Goal: Check status: Check status

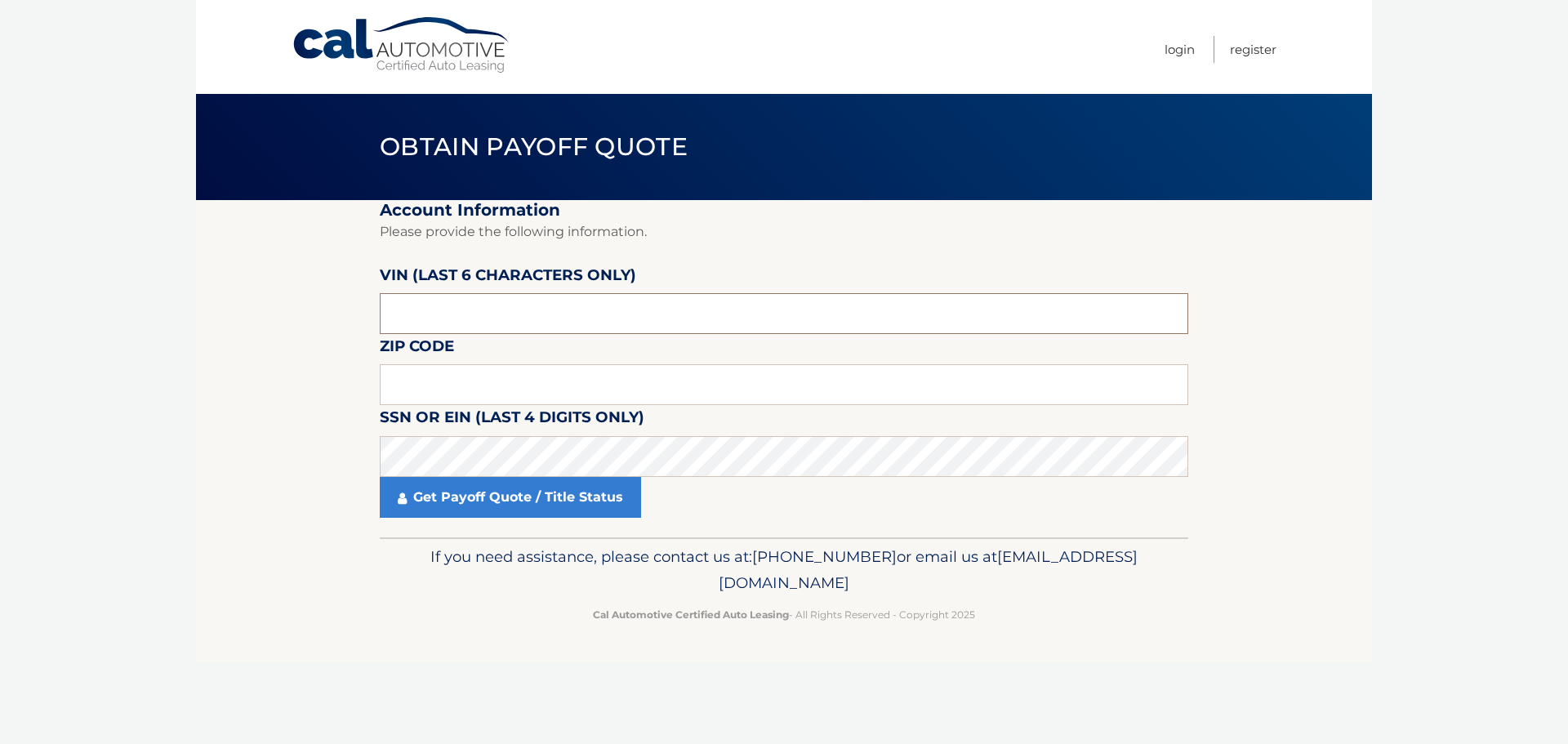
click at [725, 310] on input "text" at bounding box center [784, 313] width 809 height 41
type input "p*****"
type input "047460"
type input "0"
type input "19111"
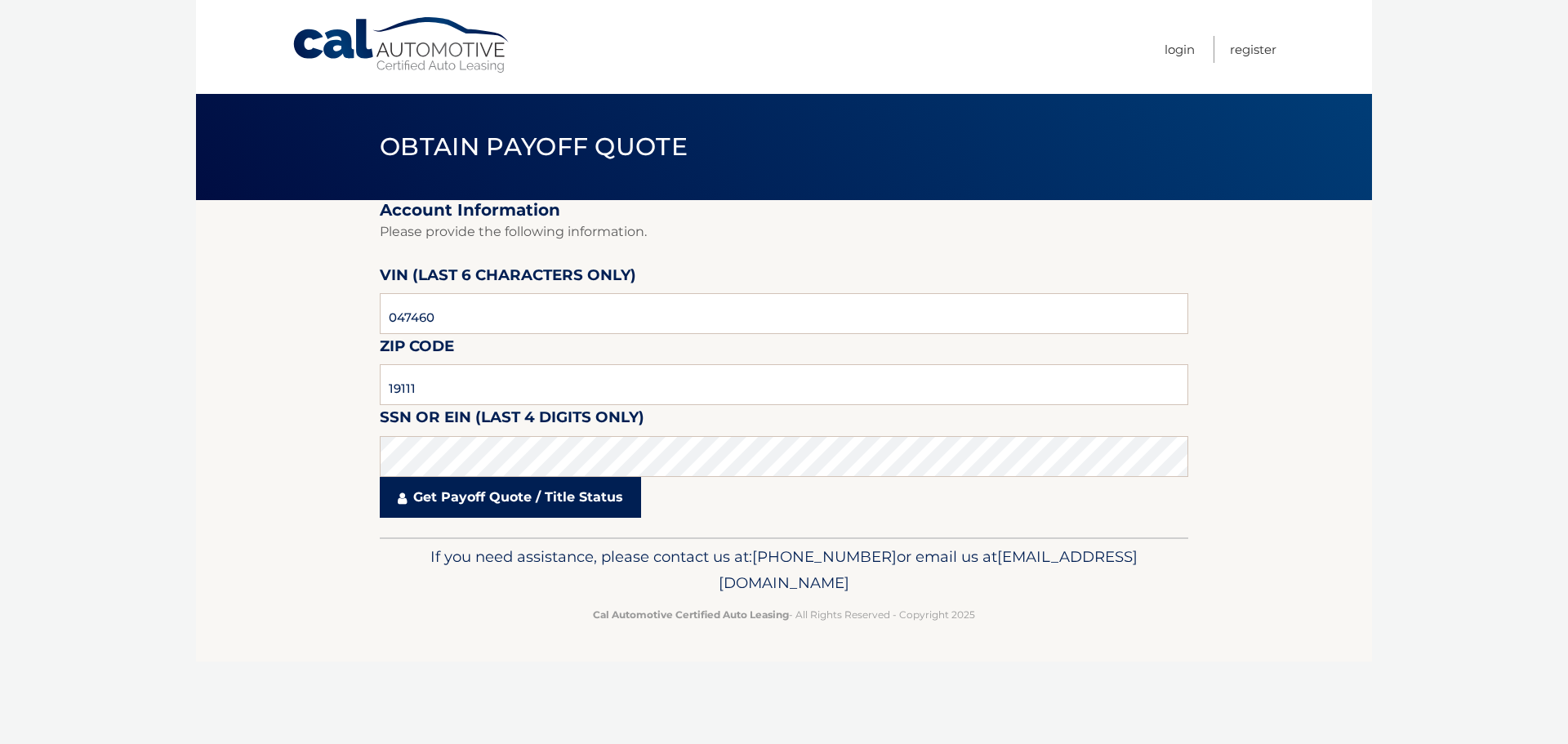
click at [556, 483] on link "Get Payoff Quote / Title Status" at bounding box center [510, 497] width 261 height 41
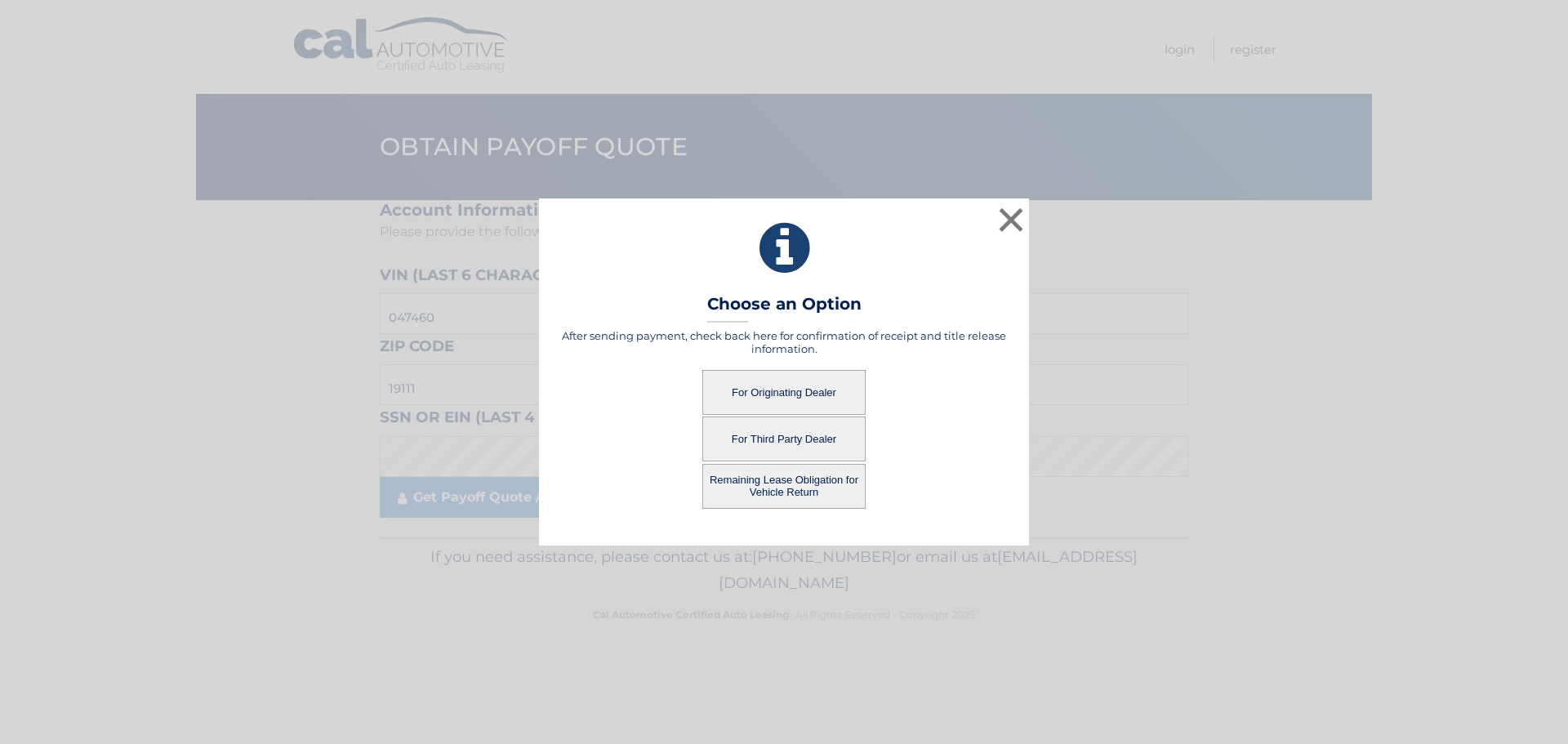
click at [761, 400] on button "For Originating Dealer" at bounding box center [784, 392] width 163 height 45
click at [786, 399] on button "For Originating Dealer" at bounding box center [784, 392] width 163 height 45
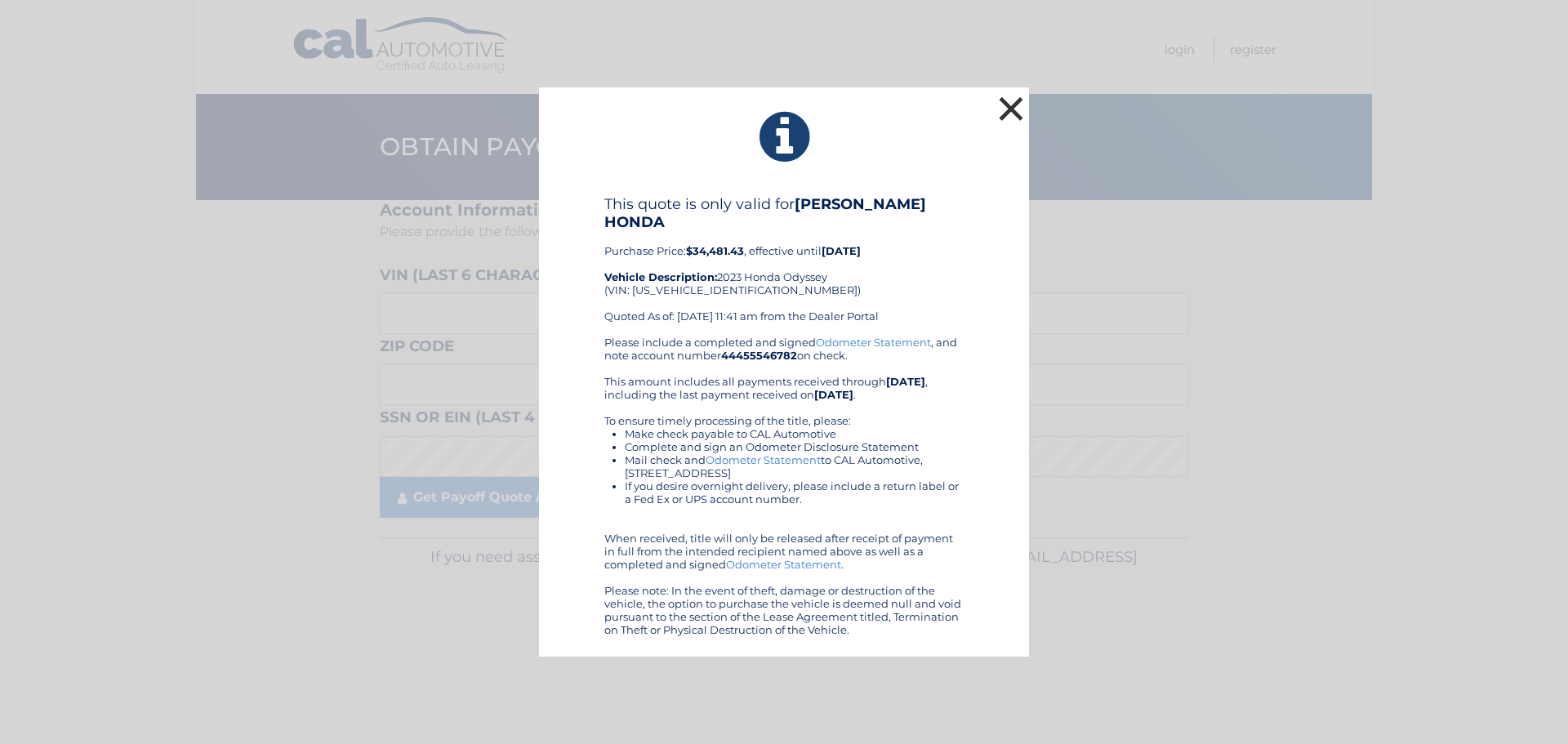
click at [1013, 116] on button "×" at bounding box center [1011, 108] width 32 height 32
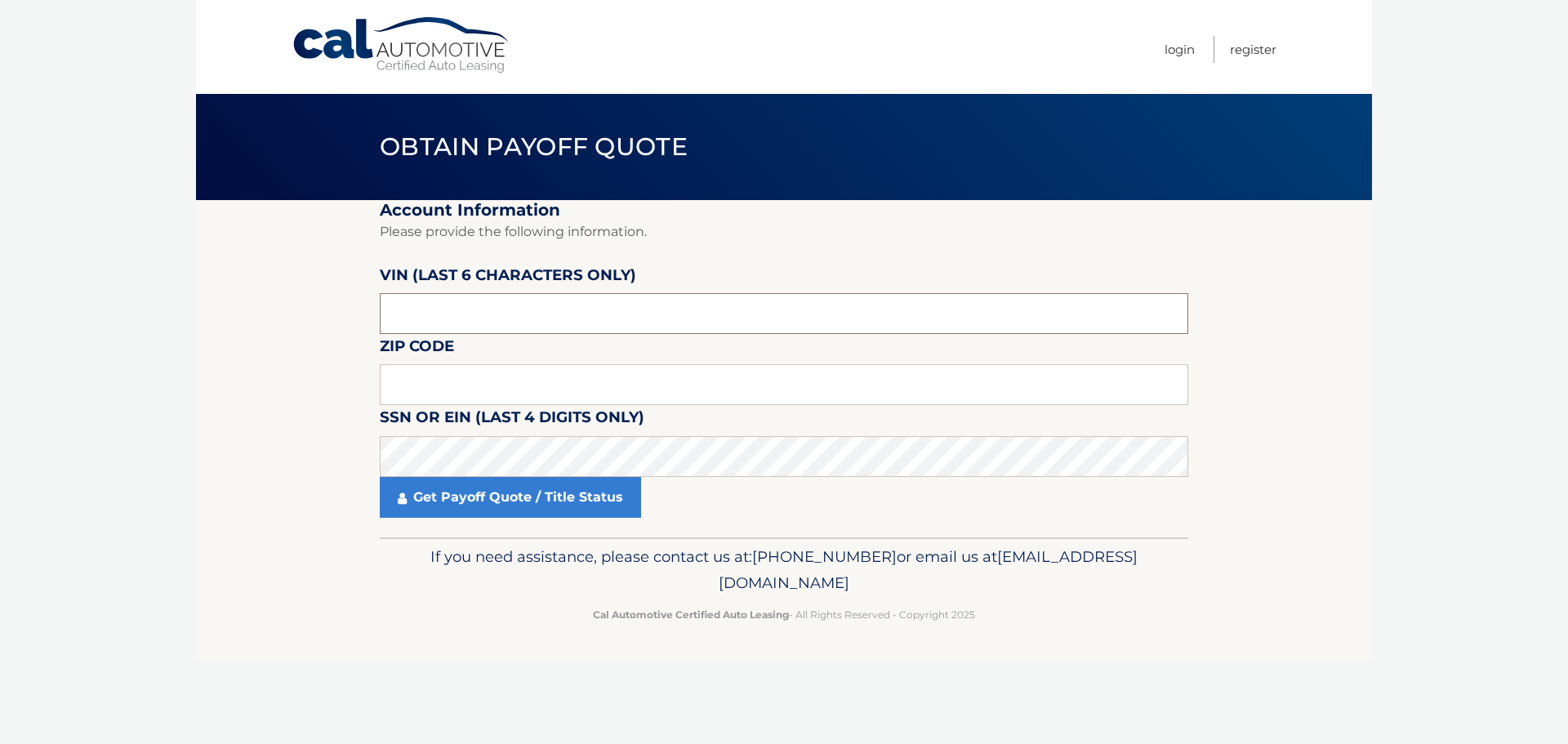
click at [618, 298] on input "text" at bounding box center [784, 313] width 809 height 41
type input "734674"
type input "1"
type input "08628"
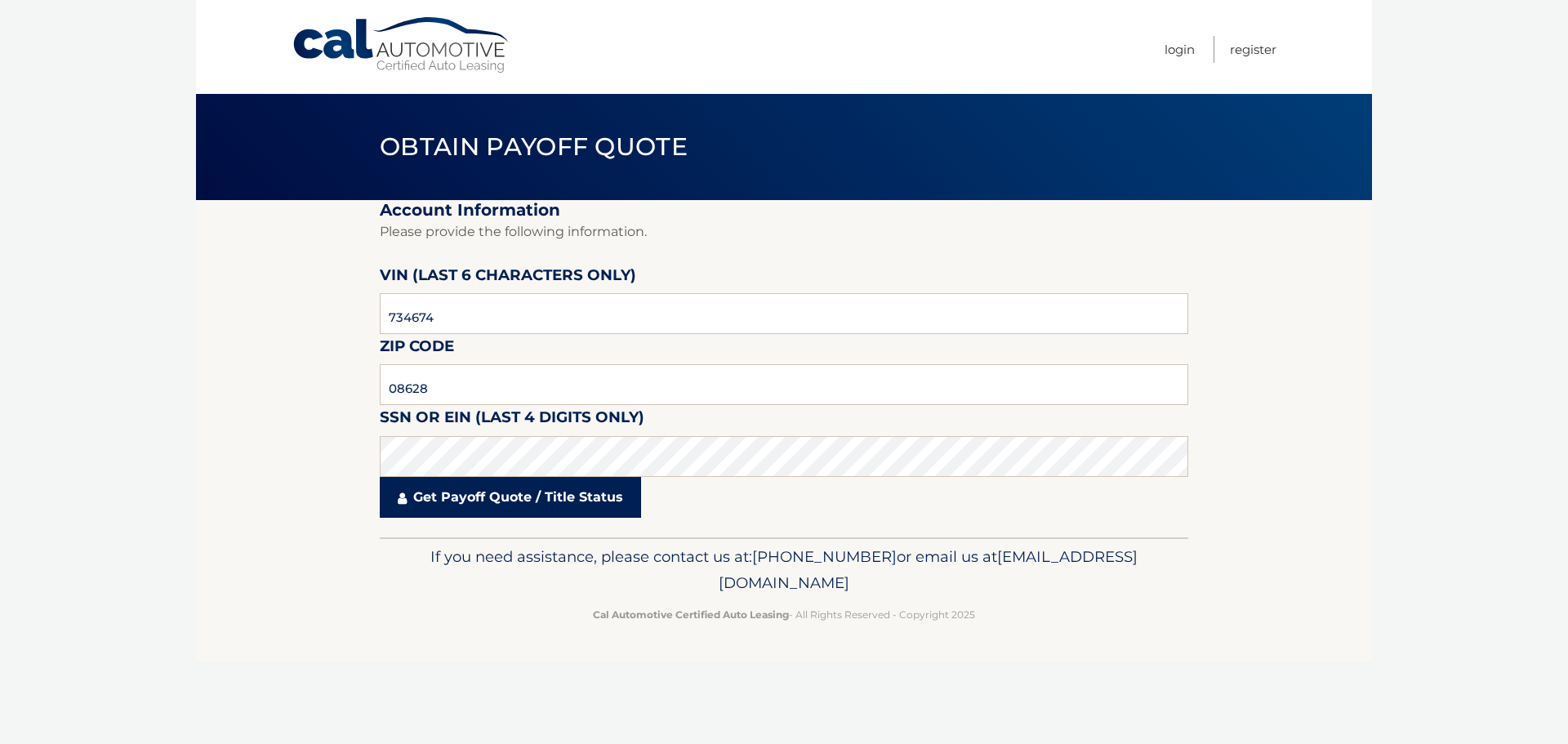
click at [541, 515] on link "Get Payoff Quote / Title Status" at bounding box center [510, 497] width 261 height 41
click at [549, 481] on link "Get Payoff Quote / Title Status" at bounding box center [510, 497] width 261 height 41
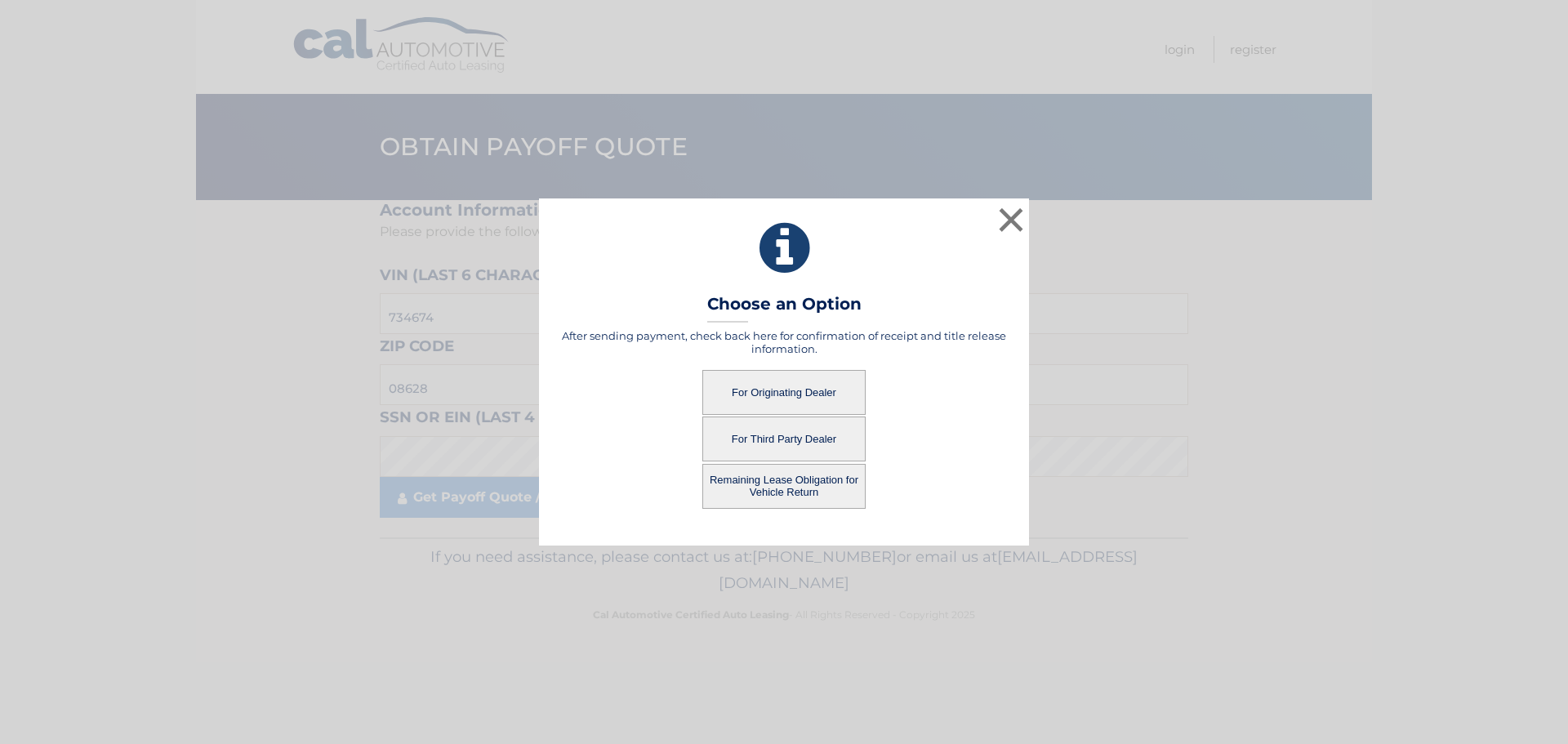
click at [762, 395] on button "For Originating Dealer" at bounding box center [784, 392] width 163 height 45
click at [801, 395] on button "For Originating Dealer" at bounding box center [784, 392] width 163 height 45
